Goal: Task Accomplishment & Management: Manage account settings

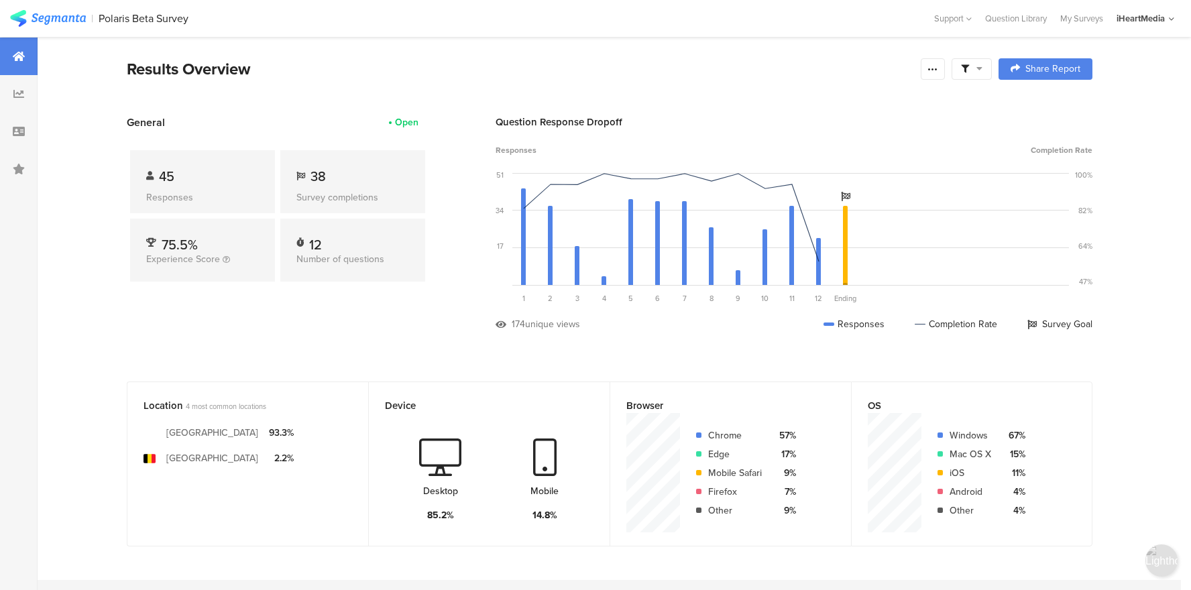
click at [64, 17] on img at bounding box center [48, 18] width 76 height 17
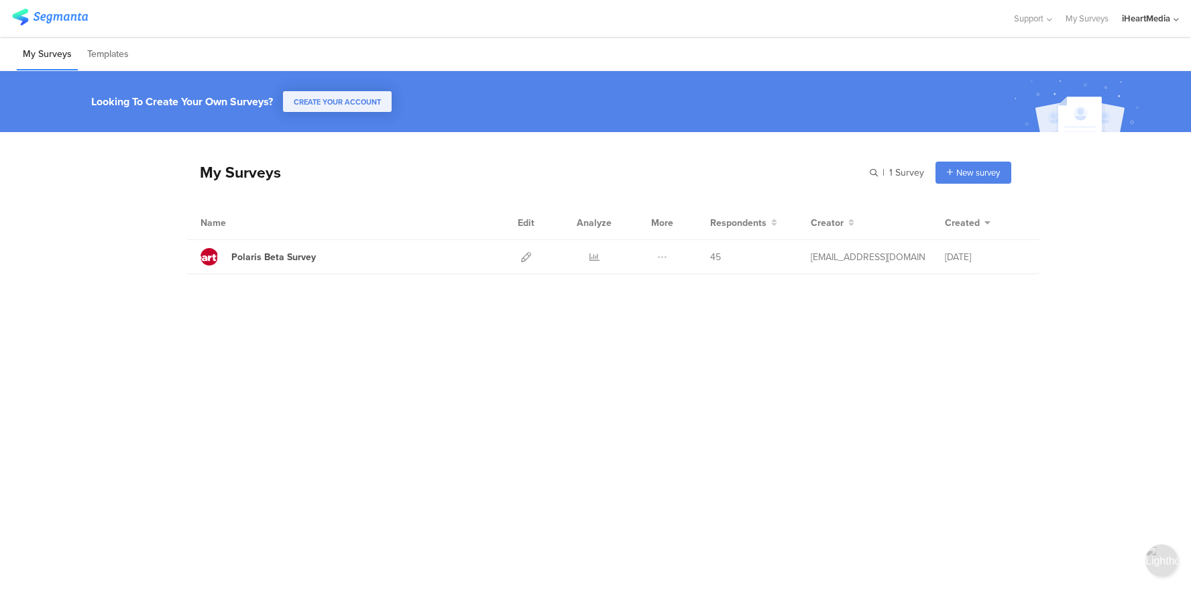
click at [66, 19] on img at bounding box center [50, 17] width 76 height 17
click at [1136, 19] on div "iHeartMedia" at bounding box center [1146, 18] width 48 height 13
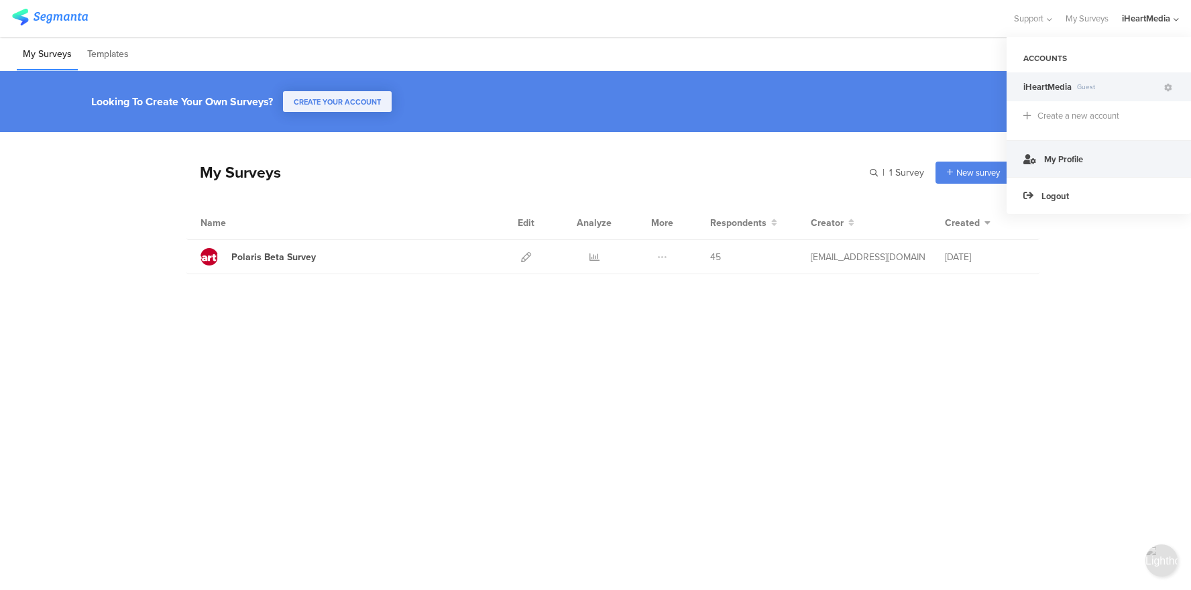
click at [1071, 163] on span "My Profile" at bounding box center [1063, 159] width 39 height 13
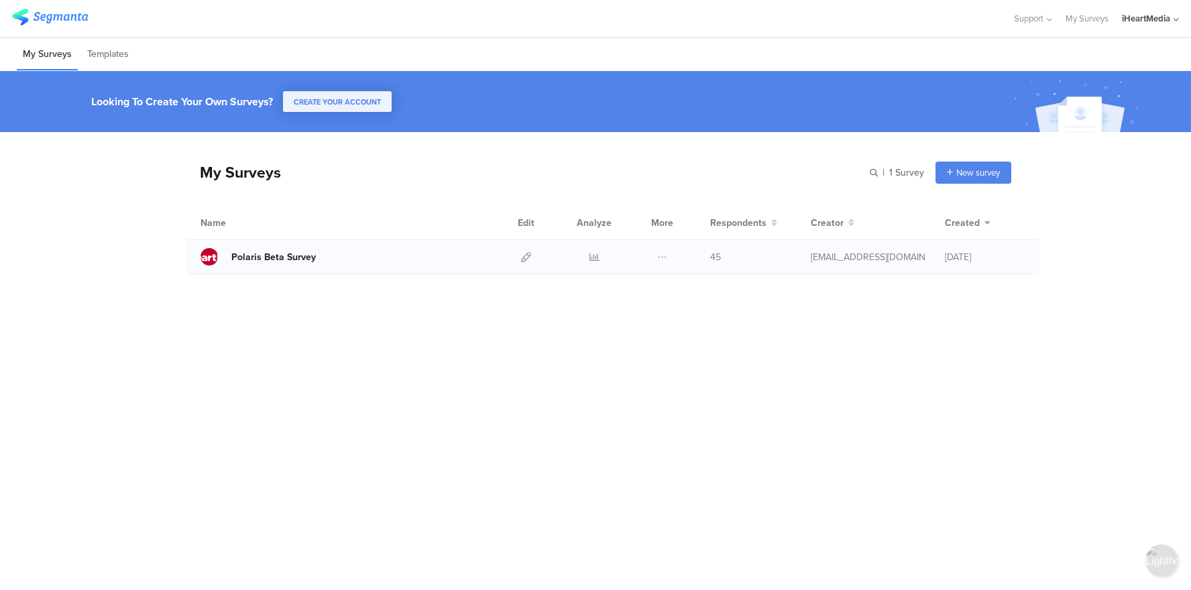
click at [280, 251] on div "Polaris Beta Survey" at bounding box center [273, 257] width 85 height 14
click at [242, 262] on div "Polaris Beta Survey" at bounding box center [273, 257] width 85 height 14
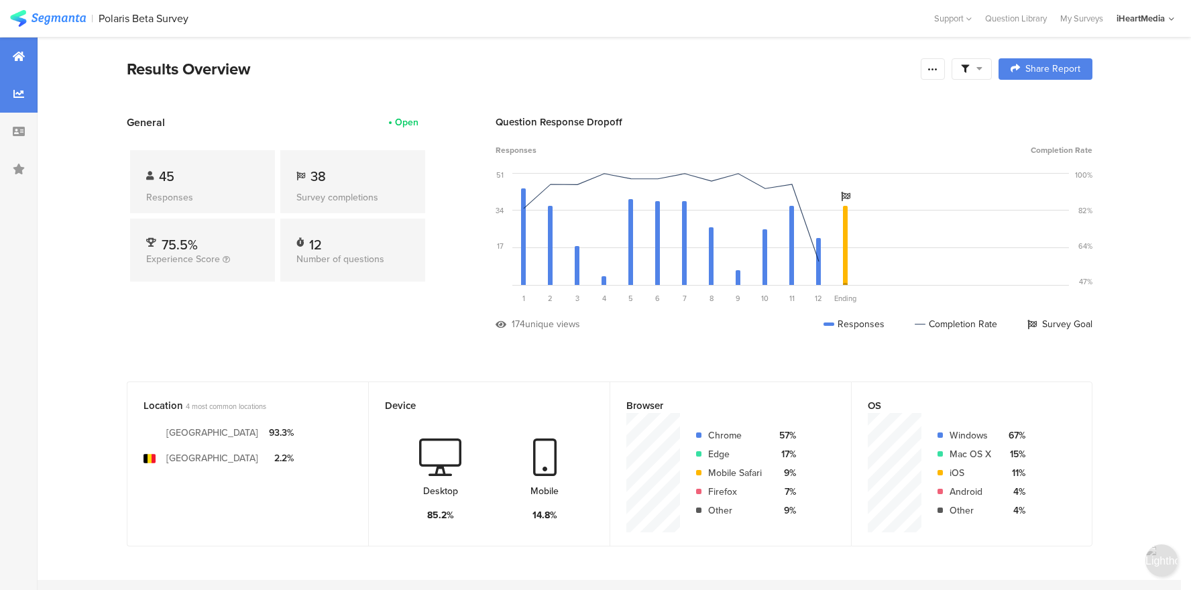
click at [25, 89] on div at bounding box center [19, 94] width 38 height 38
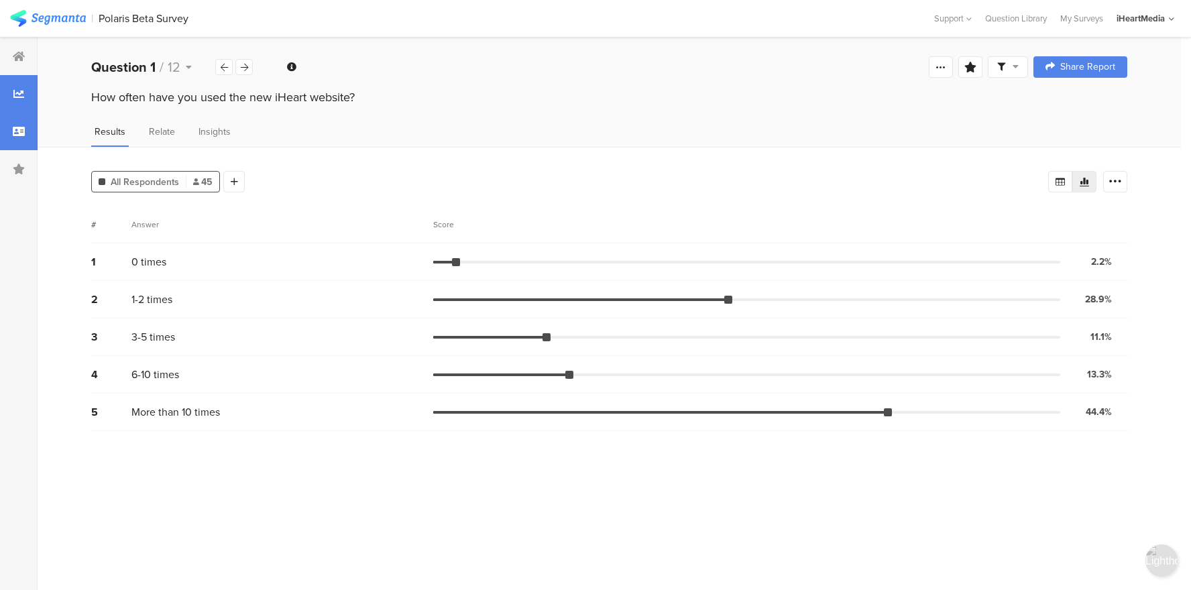
click at [20, 143] on div at bounding box center [19, 132] width 38 height 38
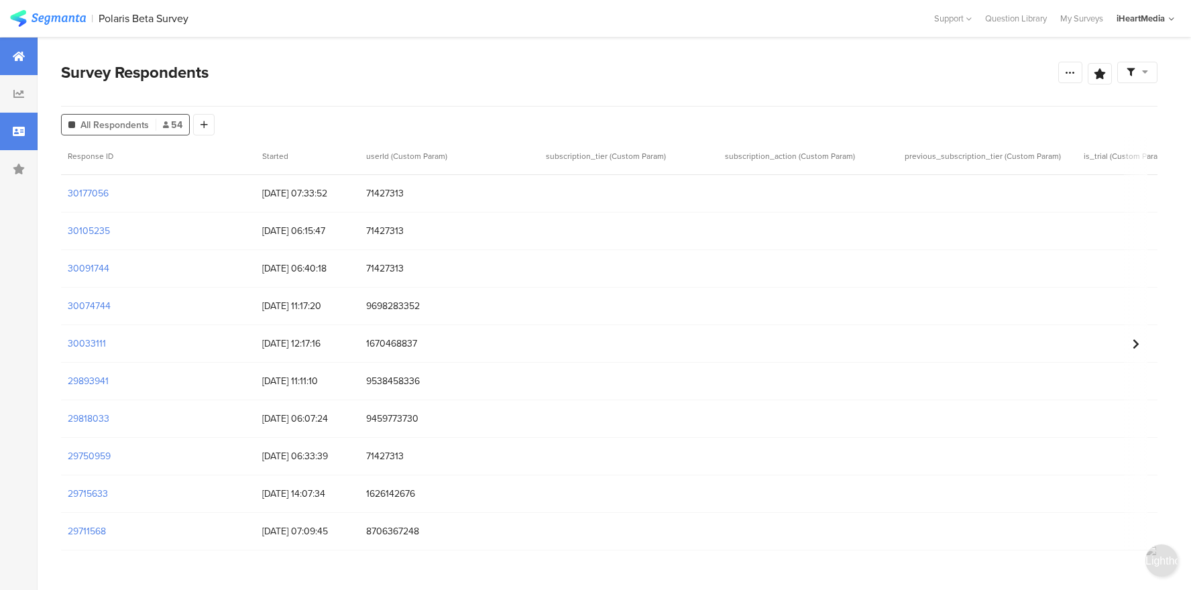
click at [25, 54] on div at bounding box center [19, 57] width 38 height 38
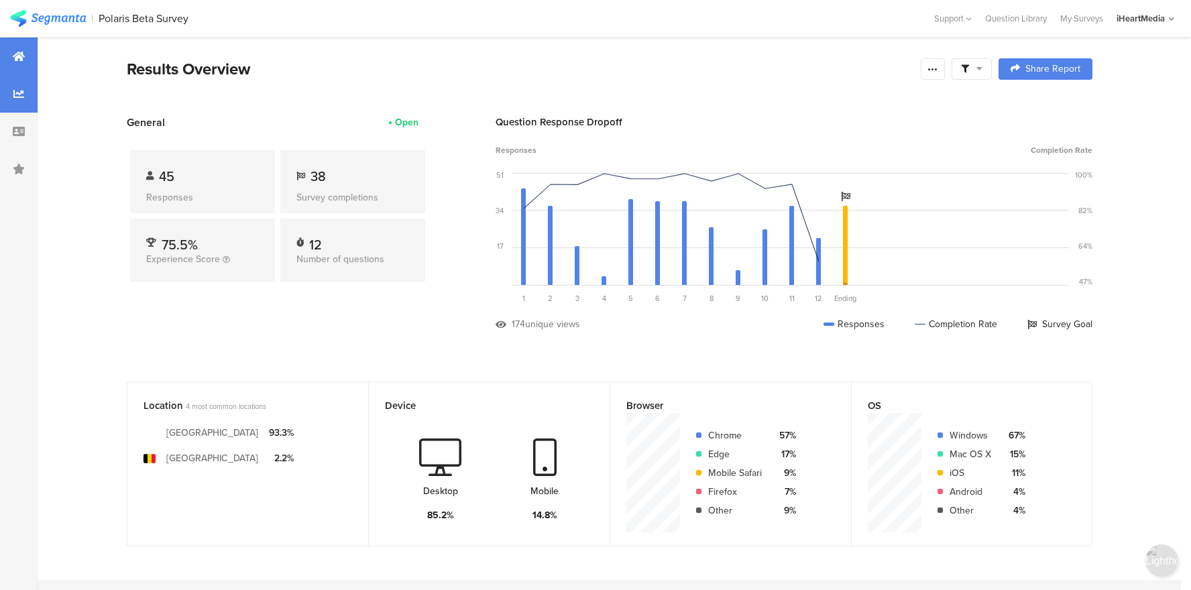
click at [30, 88] on div at bounding box center [19, 94] width 38 height 38
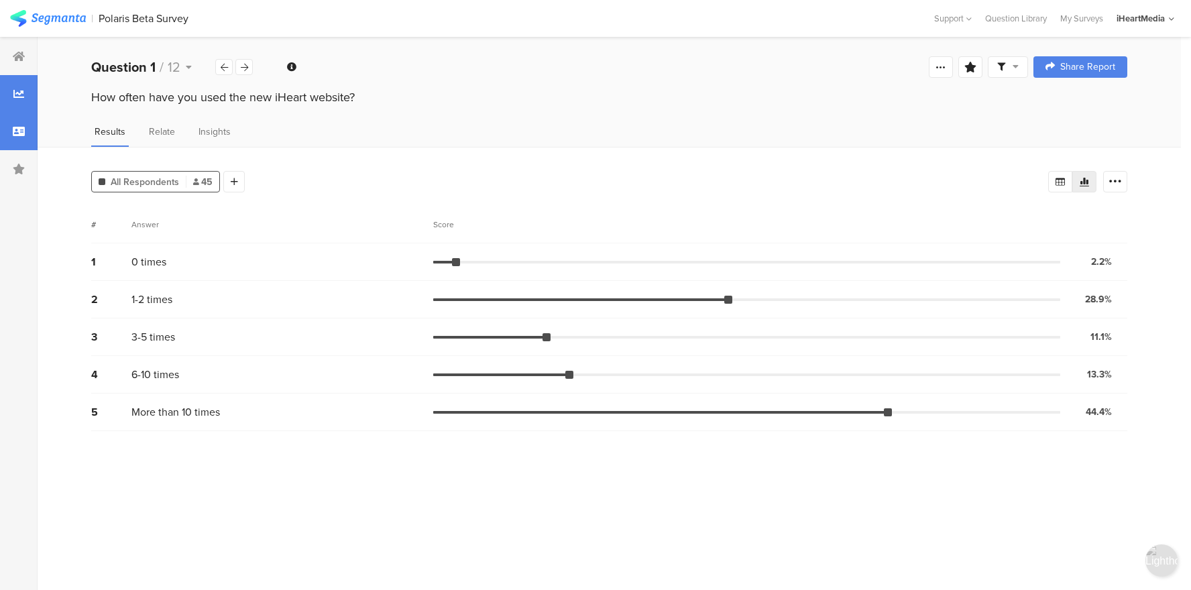
click at [23, 125] on div at bounding box center [19, 132] width 38 height 38
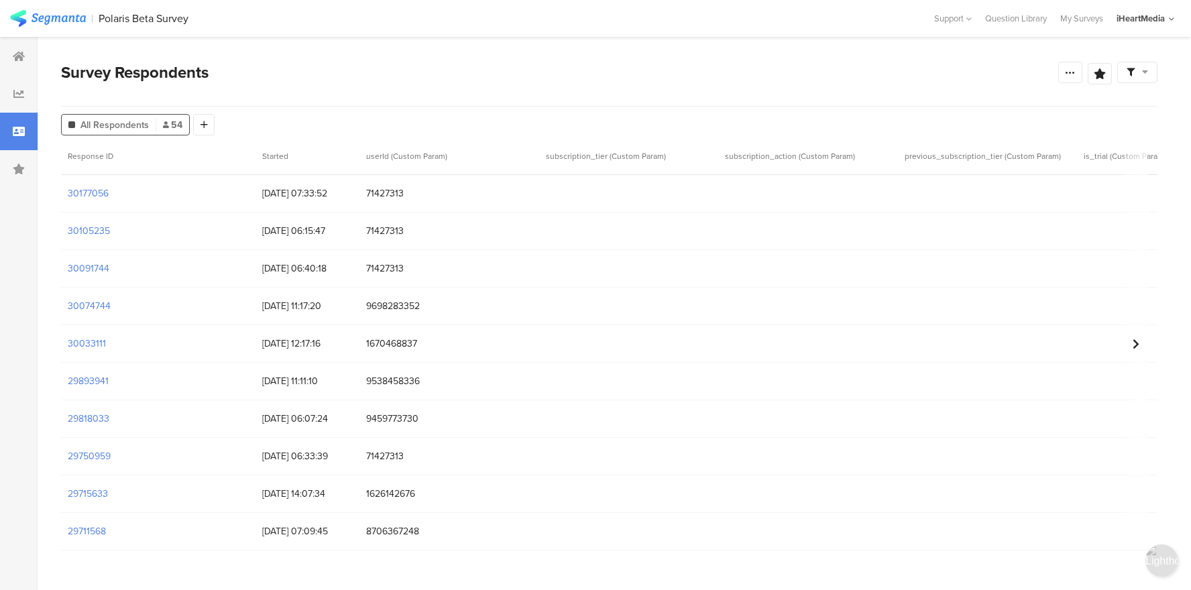
click at [46, 23] on img at bounding box center [48, 18] width 76 height 17
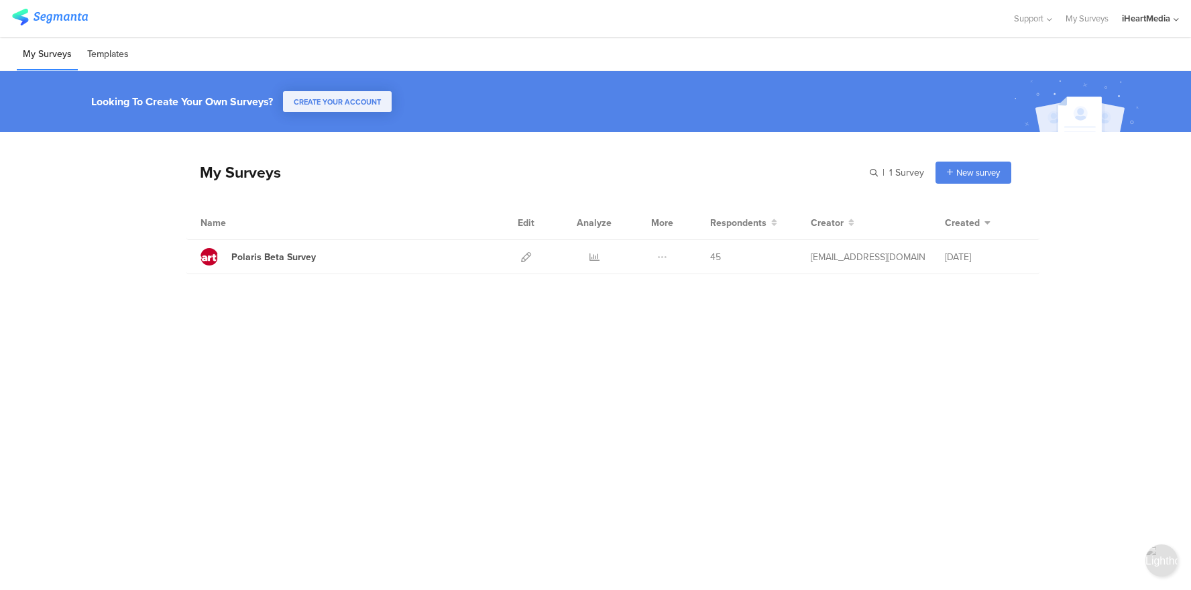
click at [105, 56] on li "Templates" at bounding box center [108, 55] width 54 height 32
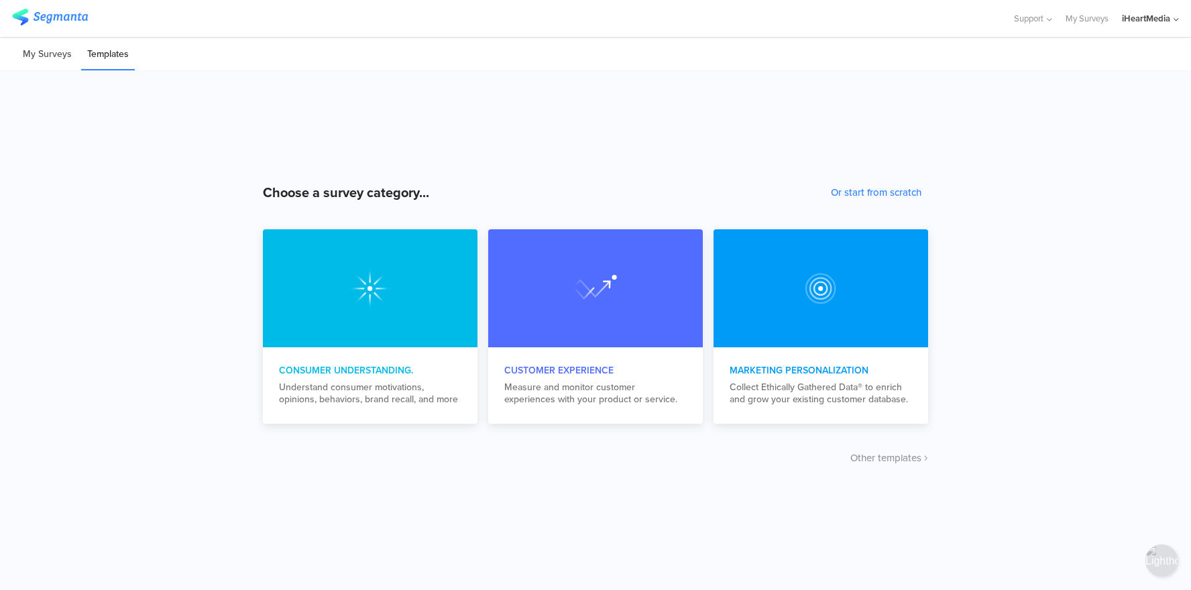
click at [63, 60] on li "My Surveys" at bounding box center [47, 55] width 61 height 32
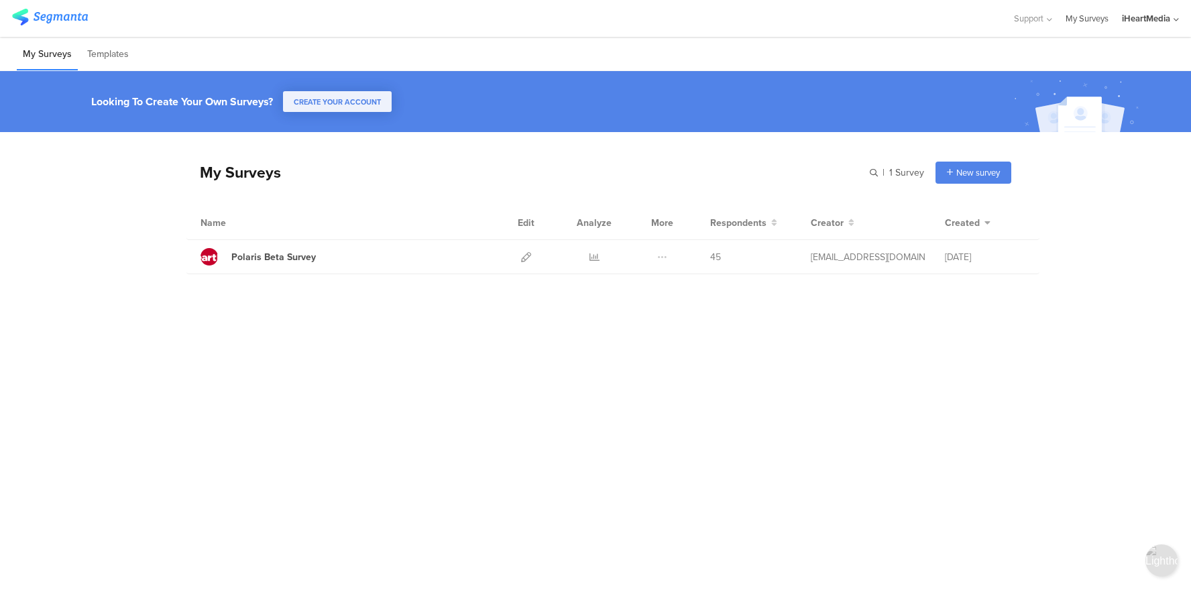
click at [1105, 19] on link "My Surveys" at bounding box center [1087, 18] width 43 height 37
click at [1132, 21] on div "iHeartMedia" at bounding box center [1146, 18] width 48 height 13
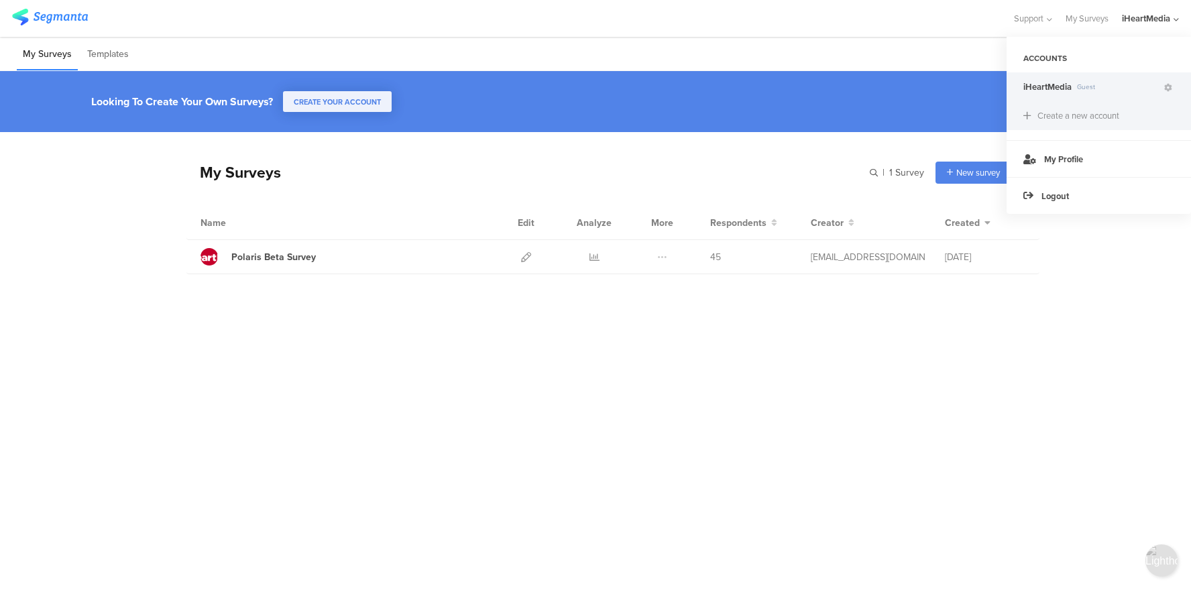
click at [1064, 105] on div "Create a new account" at bounding box center [1099, 115] width 184 height 29
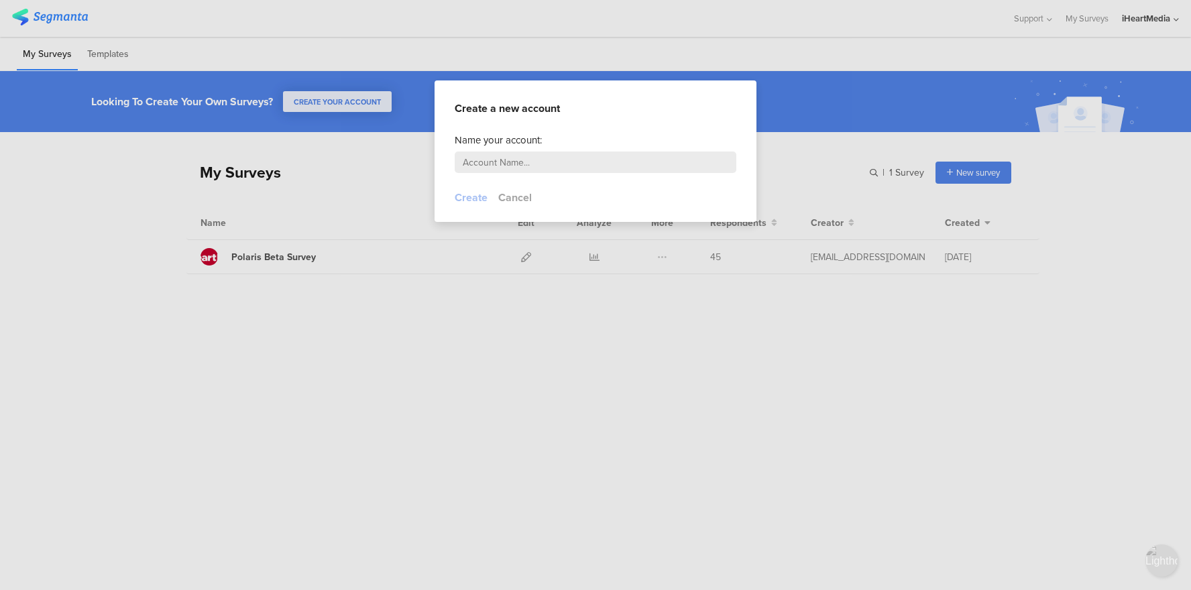
click at [950, 50] on div at bounding box center [595, 295] width 1191 height 590
click at [1189, 11] on div at bounding box center [595, 295] width 1191 height 590
click at [1148, 16] on div at bounding box center [595, 295] width 1191 height 590
click at [519, 203] on button "Cancel" at bounding box center [515, 197] width 34 height 15
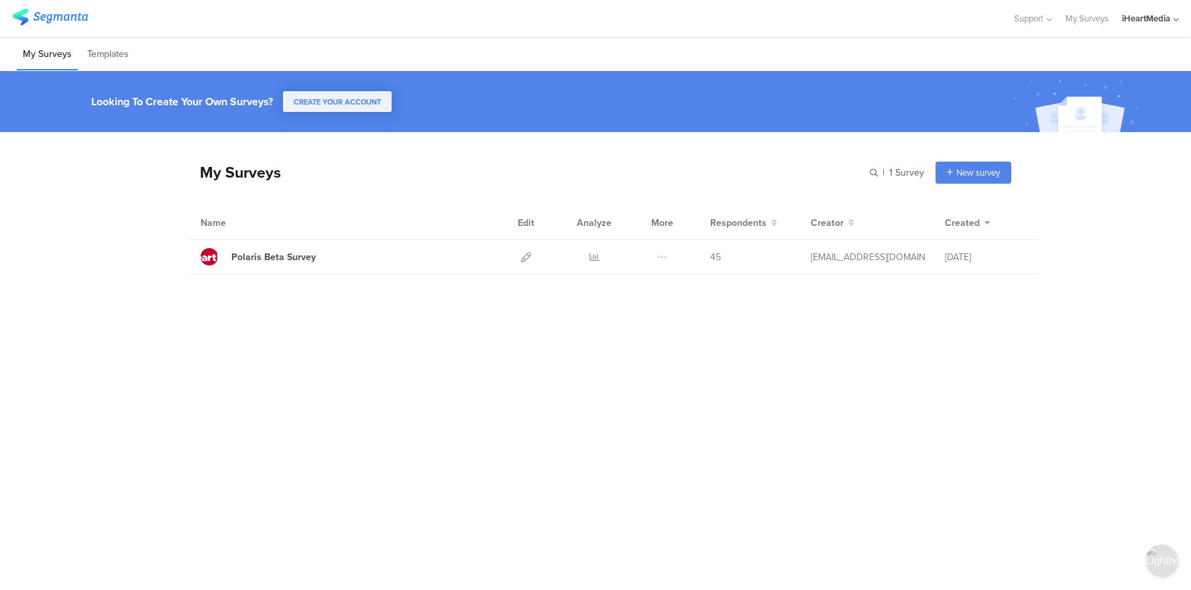
click at [1149, 21] on div "iHeartMedia" at bounding box center [1146, 18] width 48 height 13
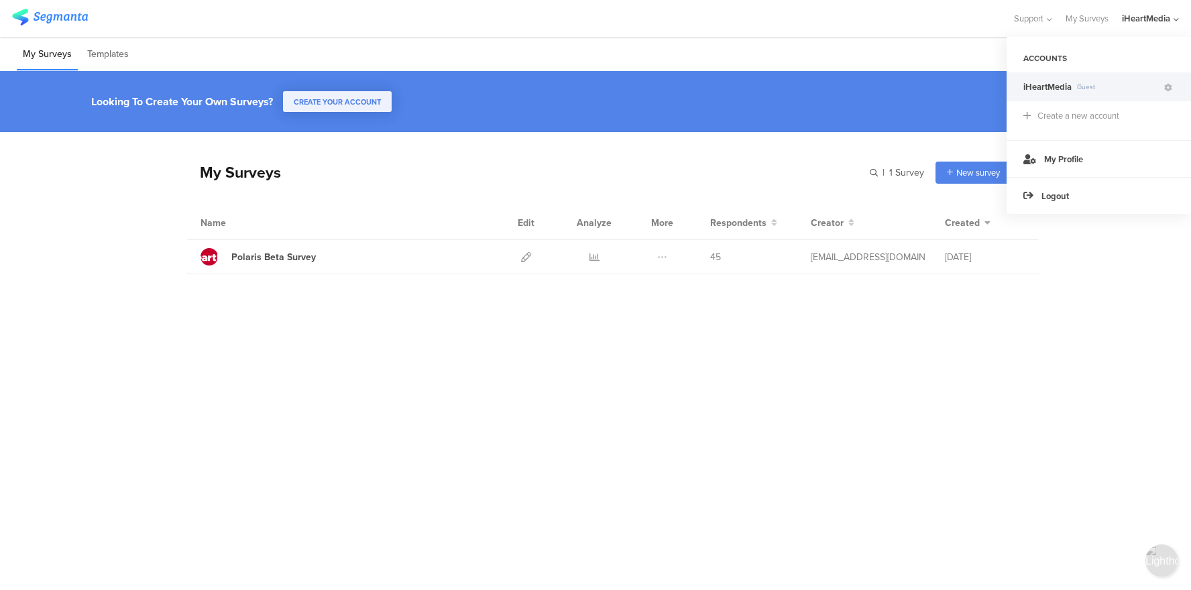
click at [1063, 85] on span "iHeartMedia" at bounding box center [1048, 86] width 48 height 13
